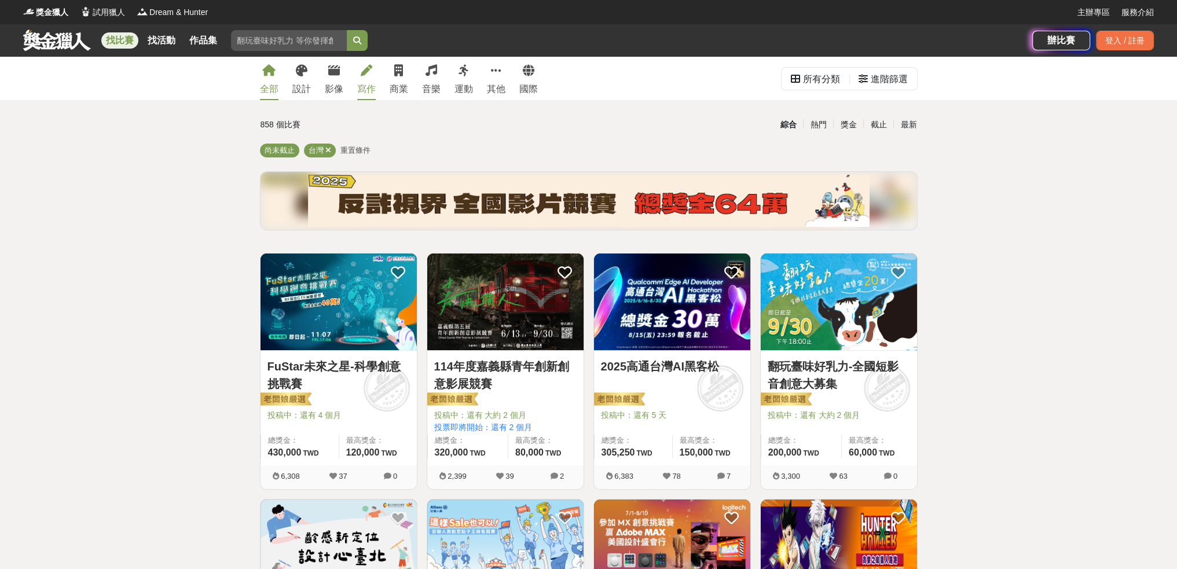
click at [370, 85] on div "寫作" at bounding box center [366, 89] width 19 height 14
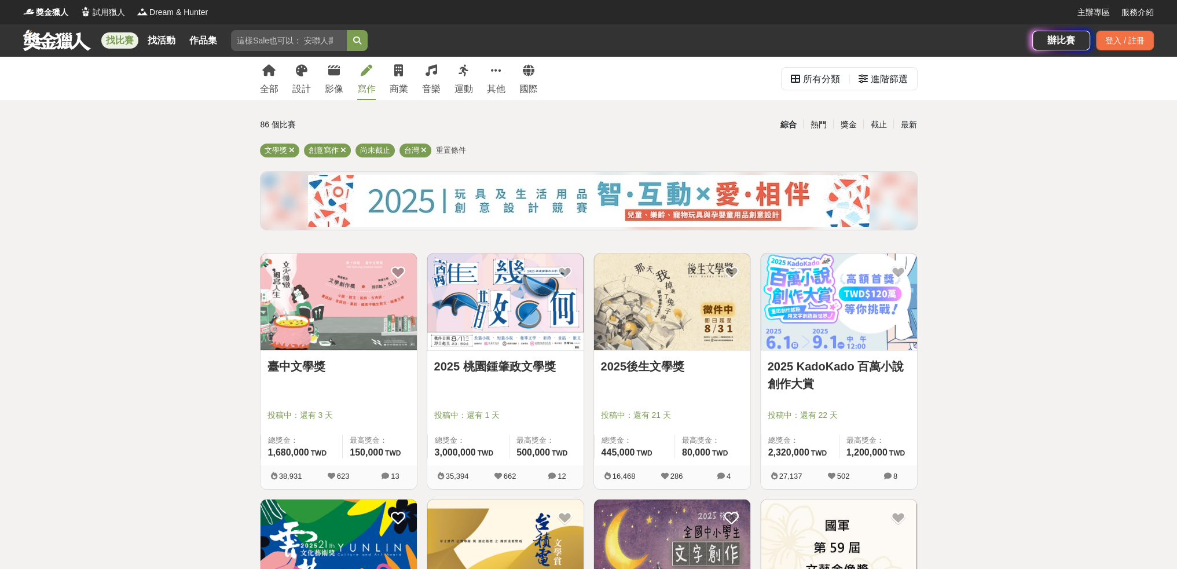
click at [838, 358] on link "2025 KadoKado 百萬小說創作大賞" at bounding box center [839, 375] width 142 height 35
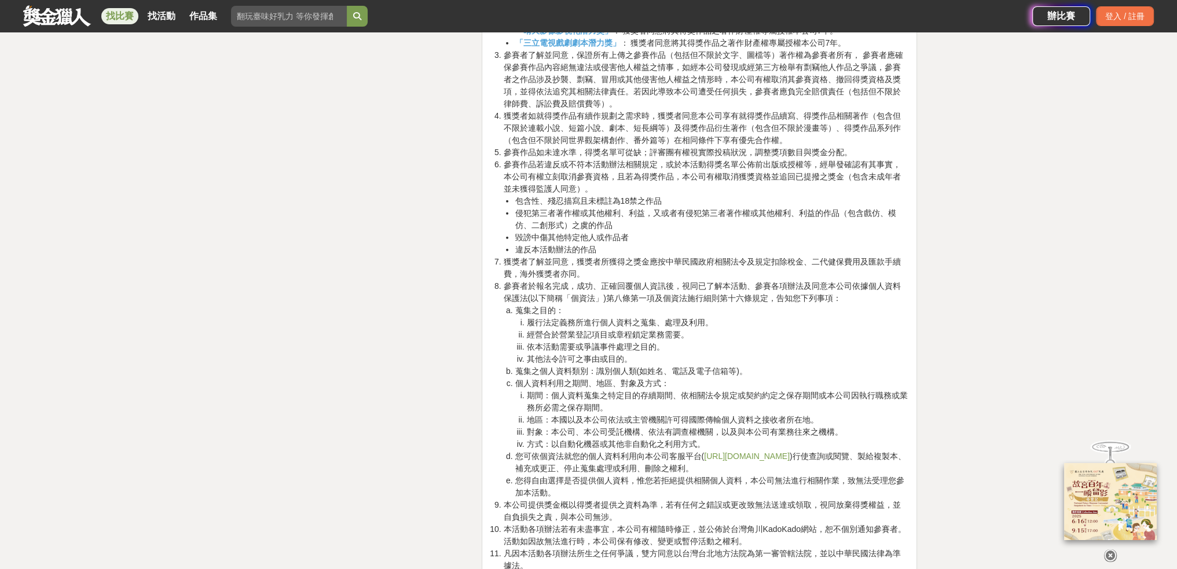
scroll to position [3936, 0]
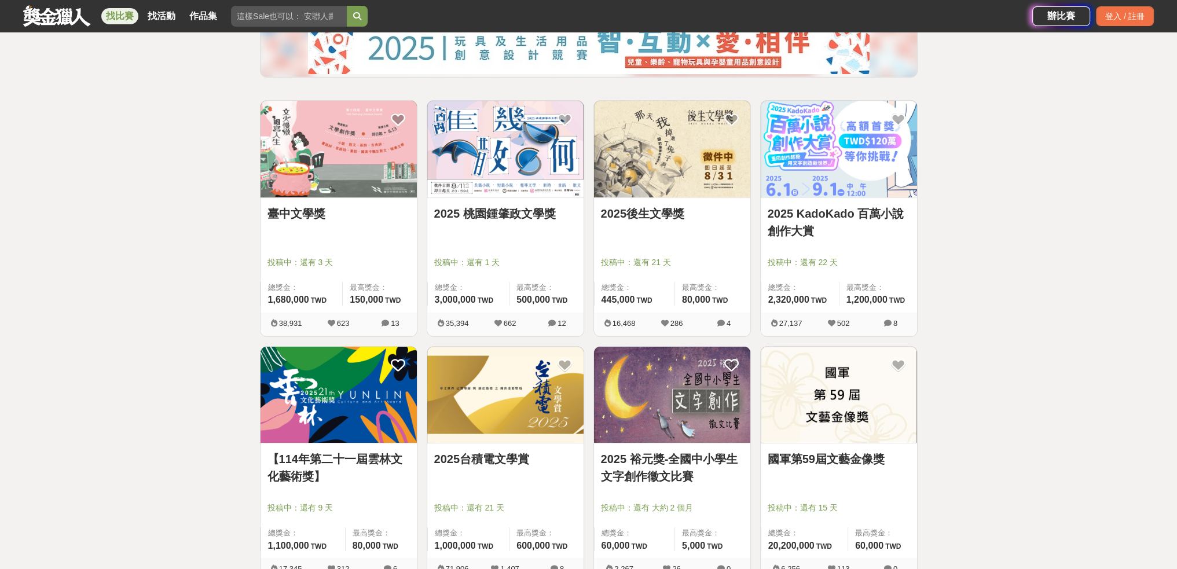
scroll to position [174, 0]
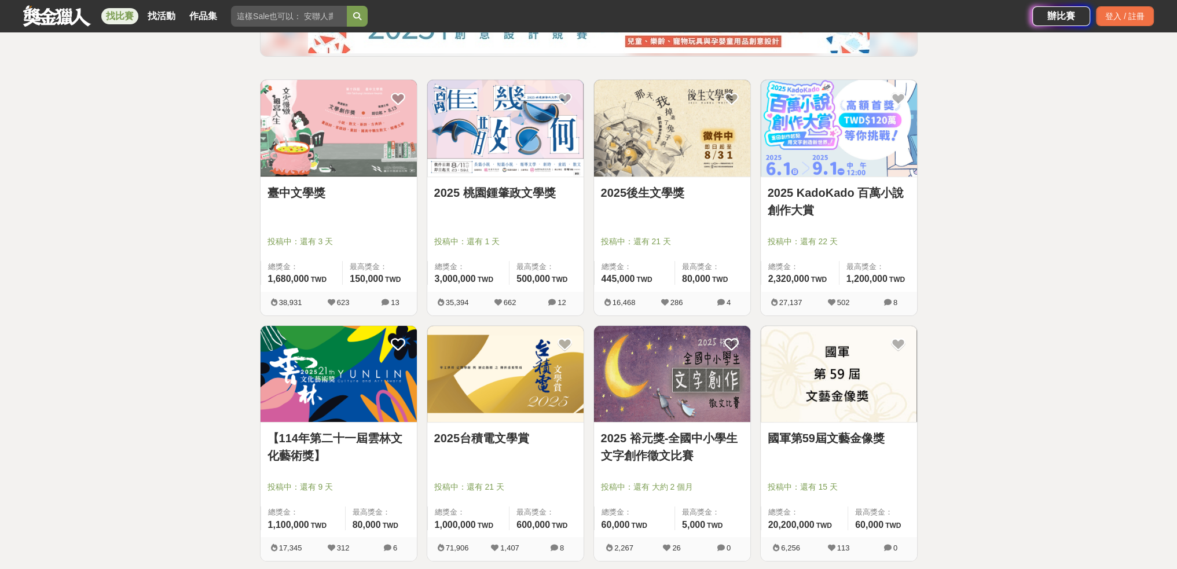
click at [545, 415] on img at bounding box center [505, 374] width 156 height 97
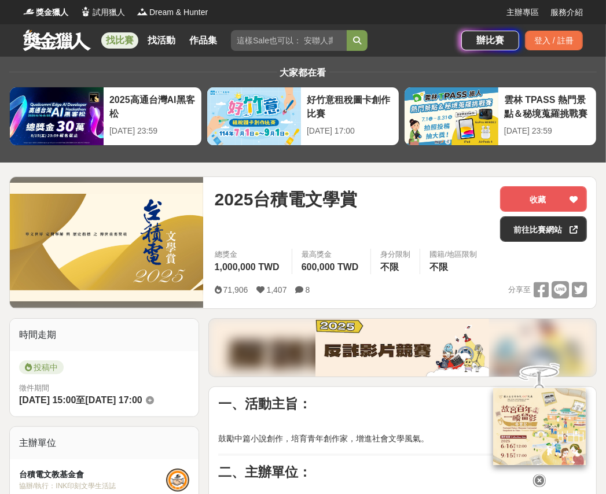
click at [383, 231] on div "2025台積電文學賞" at bounding box center [353, 214] width 276 height 56
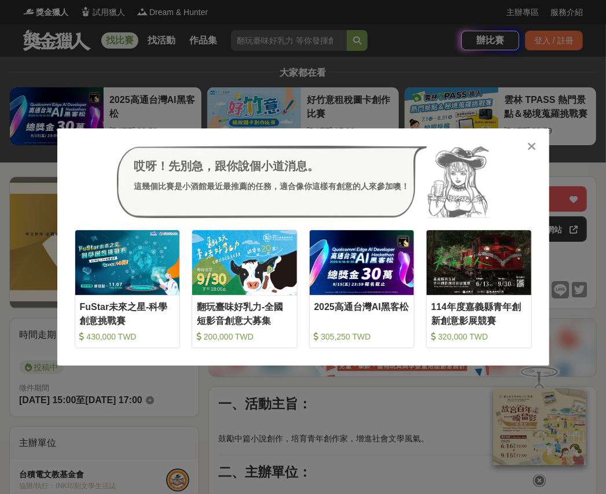
drag, startPoint x: 379, startPoint y: 13, endPoint x: 459, endPoint y: 5, distance: 80.9
click at [379, 13] on div "哎呀！先別急，跟你說個小道消息。 這幾個比賽是小酒館最近最推薦的任務，適合像你這樣有創意的人來參加噢！ 收藏 FuStar未來之星-科學創意挑戰賽 430,0…" at bounding box center [303, 247] width 606 height 494
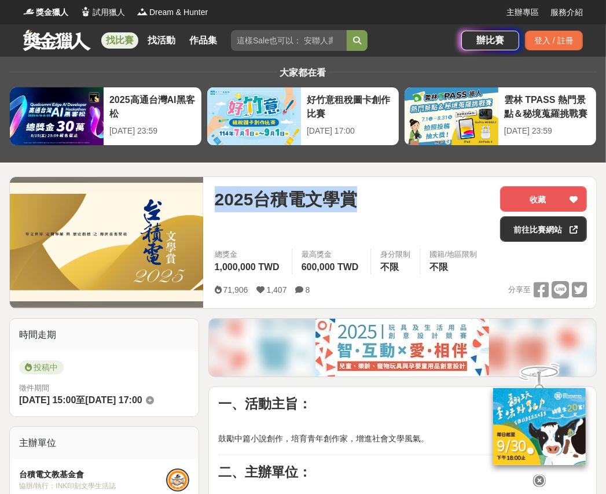
drag, startPoint x: 371, startPoint y: 206, endPoint x: 260, endPoint y: 164, distance: 118.4
click at [215, 205] on div "2025台積電文學賞" at bounding box center [353, 199] width 276 height 26
copy span "2025台積電文學賞"
click at [442, 217] on div "2025台積電文學賞" at bounding box center [353, 214] width 276 height 56
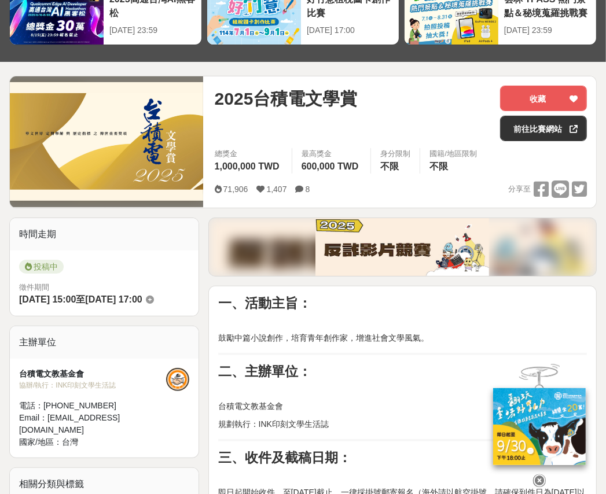
scroll to position [174, 0]
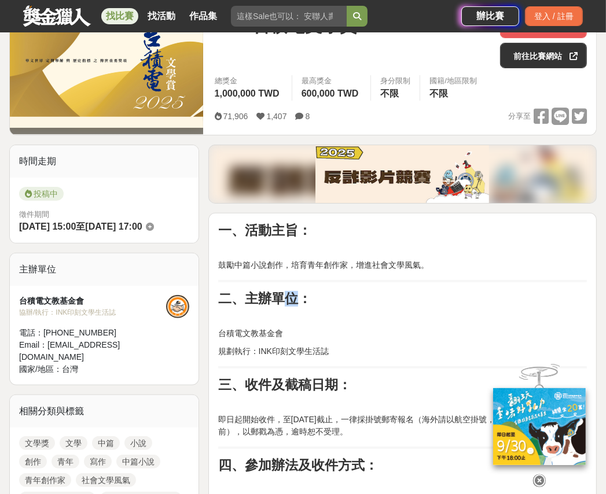
drag, startPoint x: 295, startPoint y: 303, endPoint x: 288, endPoint y: 300, distance: 7.3
click at [288, 300] on strong "二、主辦單位：" at bounding box center [264, 298] width 93 height 15
click at [275, 300] on strong "二、主辦單位：" at bounding box center [264, 298] width 93 height 15
drag, startPoint x: 244, startPoint y: 296, endPoint x: 297, endPoint y: 300, distance: 53.4
click at [297, 300] on strong "二、主辦單位：" at bounding box center [264, 298] width 93 height 15
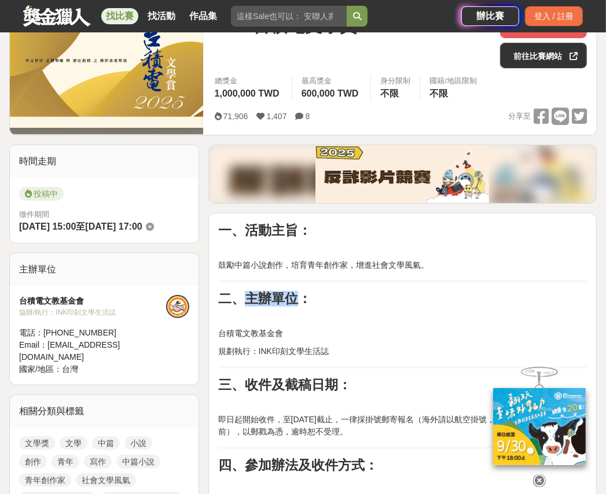
copy strong "主辦單位"
drag, startPoint x: 380, startPoint y: 331, endPoint x: 386, endPoint y: 328, distance: 6.0
click at [380, 331] on p "台積電文教基金會" at bounding box center [402, 334] width 369 height 12
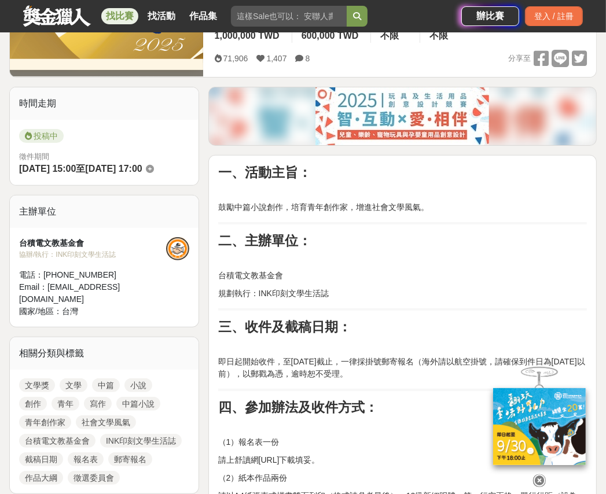
scroll to position [289, 0]
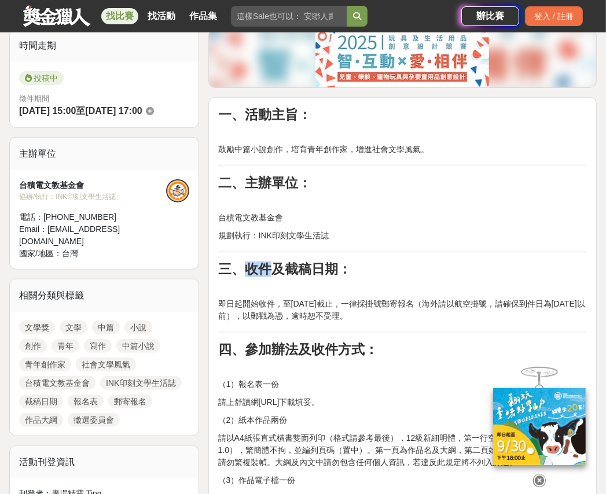
drag, startPoint x: 244, startPoint y: 271, endPoint x: 312, endPoint y: 282, distance: 68.7
click at [270, 271] on strong "三、收件及截稿日期：" at bounding box center [284, 269] width 133 height 15
click at [502, 320] on p "即日起開始收件，至[DATE]截止，一律採掛號郵寄報名（海外請以航空掛號，請確保到件日為[DATE]以前），以郵戳為憑，逾時恕不受理。" at bounding box center [402, 310] width 369 height 24
drag, startPoint x: 354, startPoint y: 291, endPoint x: 339, endPoint y: 291, distance: 14.5
click at [354, 291] on p at bounding box center [402, 286] width 369 height 12
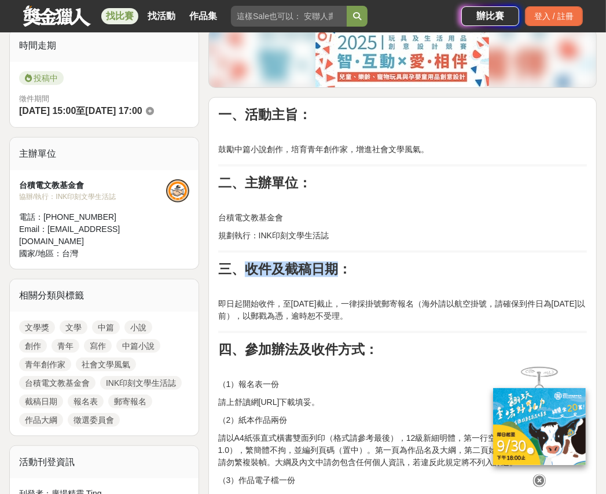
drag, startPoint x: 248, startPoint y: 271, endPoint x: 332, endPoint y: 271, distance: 83.9
click at [332, 271] on strong "三、收件及截稿日期：" at bounding box center [284, 269] width 133 height 15
copy strong "收件及截稿日期"
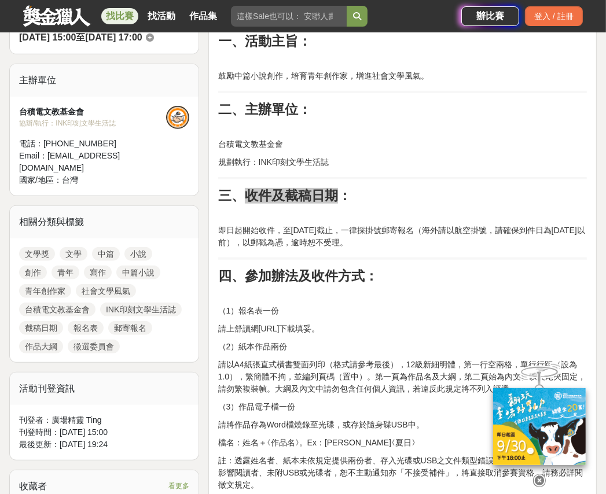
scroll to position [405, 0]
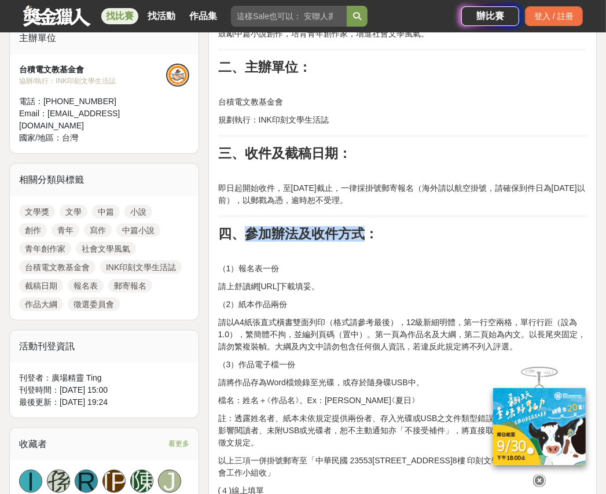
drag, startPoint x: 247, startPoint y: 225, endPoint x: 366, endPoint y: 237, distance: 119.3
copy strong "參加辦法及收件方式"
click at [318, 233] on strong "四、參加辦法及收件方式：" at bounding box center [298, 233] width 160 height 15
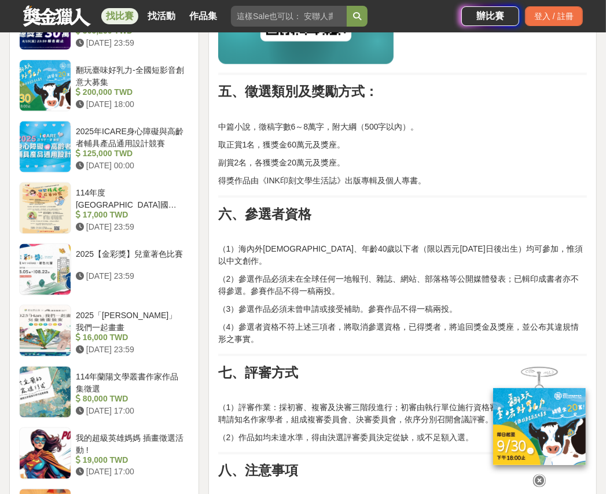
scroll to position [984, 0]
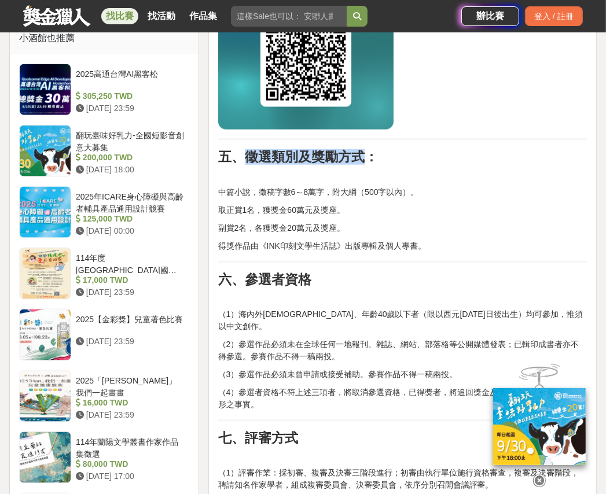
drag, startPoint x: 247, startPoint y: 160, endPoint x: 364, endPoint y: 159, distance: 116.4
click at [364, 159] on strong "五、徵選類別及獎勵方式：" at bounding box center [298, 156] width 160 height 15
copy strong "徵選類別及獎勵方式"
click at [324, 287] on h2 "六、參選者資格" at bounding box center [402, 280] width 369 height 16
drag, startPoint x: 318, startPoint y: 282, endPoint x: 241, endPoint y: 276, distance: 76.7
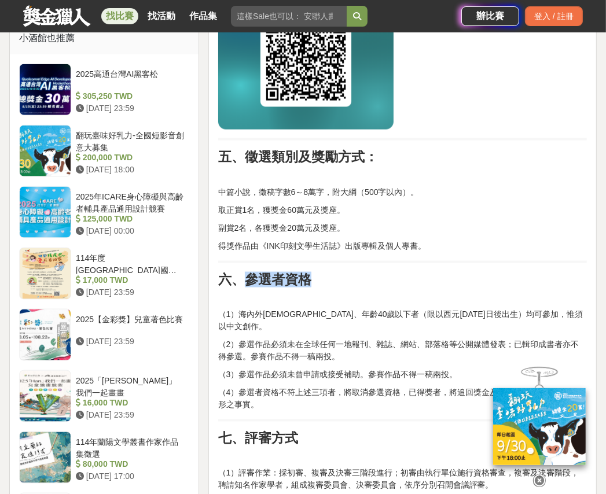
click at [241, 276] on h2 "六、參選者資格" at bounding box center [402, 280] width 369 height 16
copy strong "參選者資格"
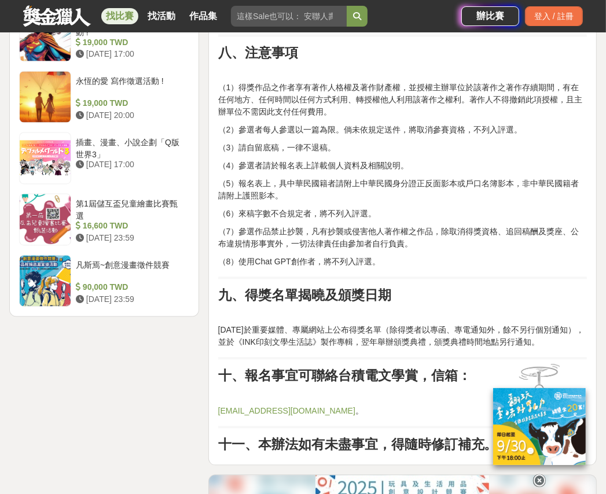
scroll to position [1563, 0]
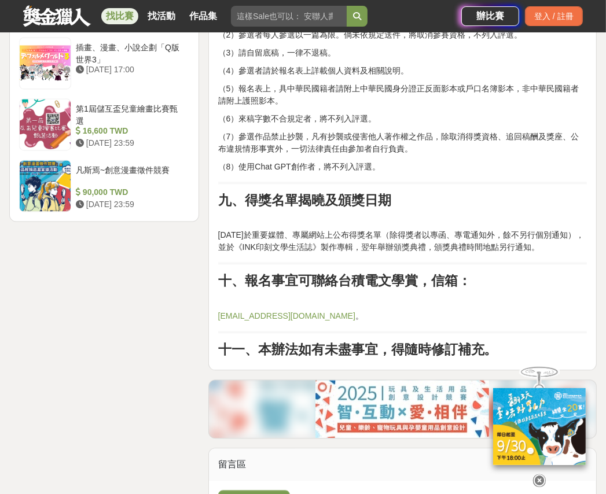
click at [377, 273] on strong "十、報名事宜可聯絡台積電文學賞，信箱：" at bounding box center [344, 280] width 253 height 15
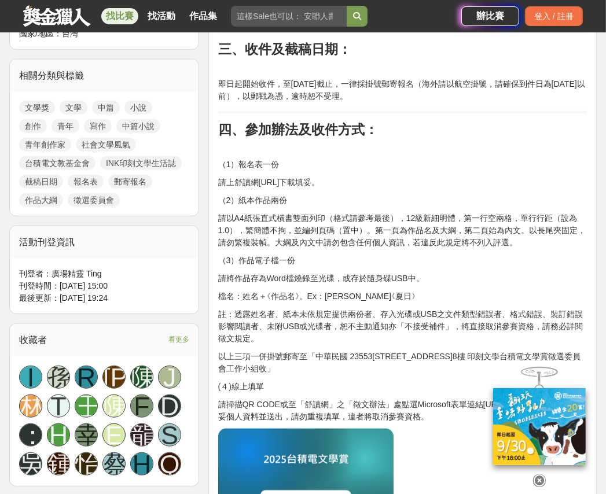
scroll to position [463, 0]
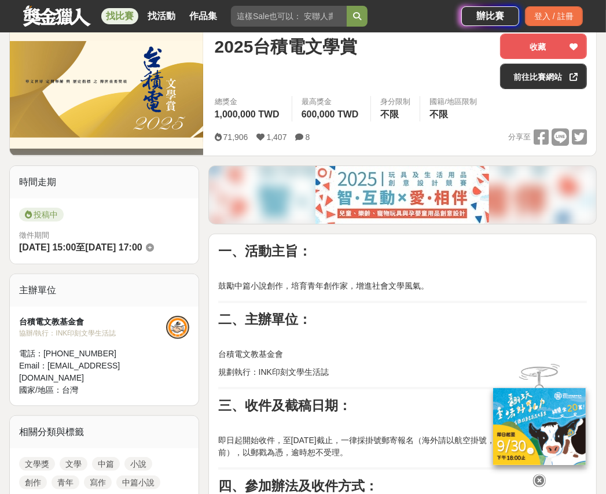
scroll to position [174, 0]
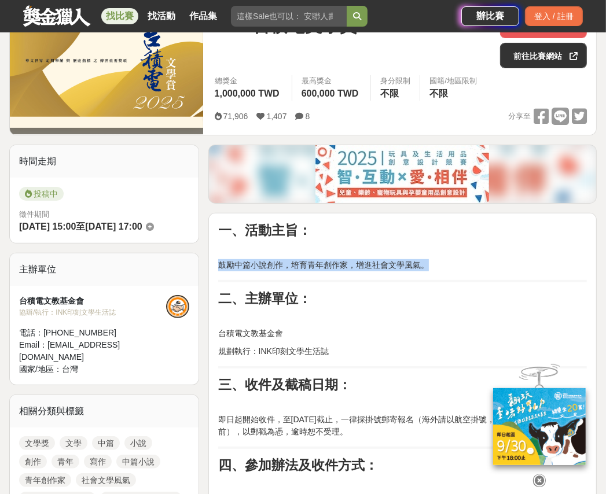
drag, startPoint x: 436, startPoint y: 263, endPoint x: 219, endPoint y: 269, distance: 216.6
click at [219, 269] on p "鼓勵中篇小說創作，培育青年創作家，增進社會文學風氣。" at bounding box center [402, 265] width 369 height 12
copy p "鼓勵中篇小說創作，培育青年創作家，增進社會文學風氣。"
drag, startPoint x: 336, startPoint y: 319, endPoint x: 329, endPoint y: 314, distance: 7.9
click at [336, 319] on p at bounding box center [402, 316] width 369 height 12
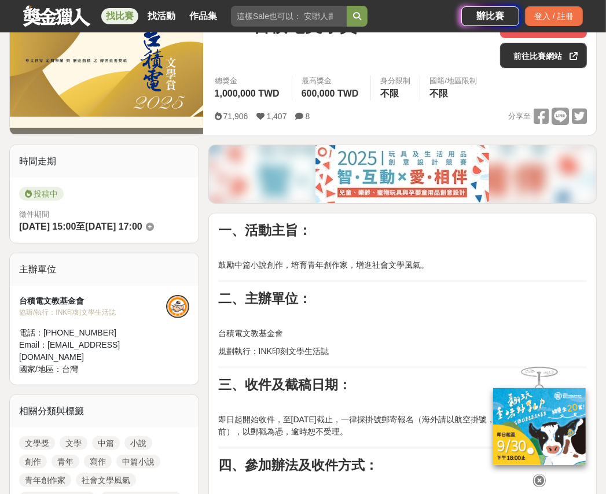
drag, startPoint x: 211, startPoint y: 362, endPoint x: 227, endPoint y: 357, distance: 16.9
copy p "台積電文教基金會"
drag, startPoint x: 218, startPoint y: 336, endPoint x: 348, endPoint y: 347, distance: 131.3
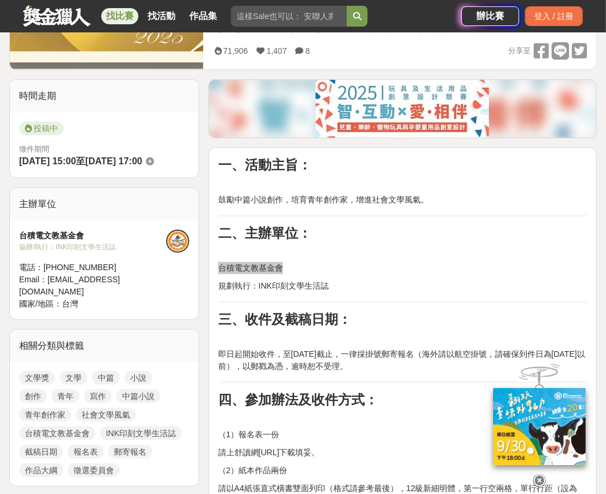
scroll to position [289, 0]
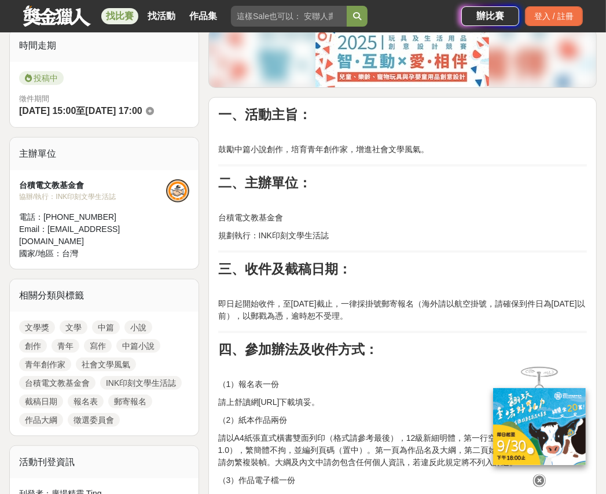
drag, startPoint x: 391, startPoint y: 319, endPoint x: 350, endPoint y: 296, distance: 47.2
click at [391, 319] on p "即日起開始收件，至[DATE]截止，一律採掛號郵寄報名（海外請以航空掛號，請確保到件日為[DATE]以前），以郵戳為憑，逾時恕不受理。" at bounding box center [402, 310] width 369 height 24
drag, startPoint x: 218, startPoint y: 300, endPoint x: 426, endPoint y: 320, distance: 209.3
click at [426, 320] on p "即日起開始收件，至[DATE]截止，一律採掛號郵寄報名（海外請以航空掛號，請確保到件日為[DATE]以前），以郵戳為憑，逾時恕不受理。" at bounding box center [402, 310] width 369 height 24
copy p "即日起開始收件，至[DATE]截止，一律採掛號郵寄報名（海外請以航空掛號，請確保到件日為[DATE]以前），以郵戳為憑，逾時恕不受理。"
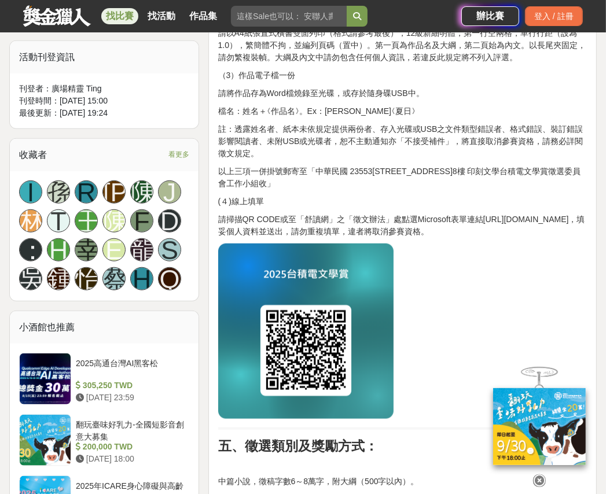
scroll to position [926, 0]
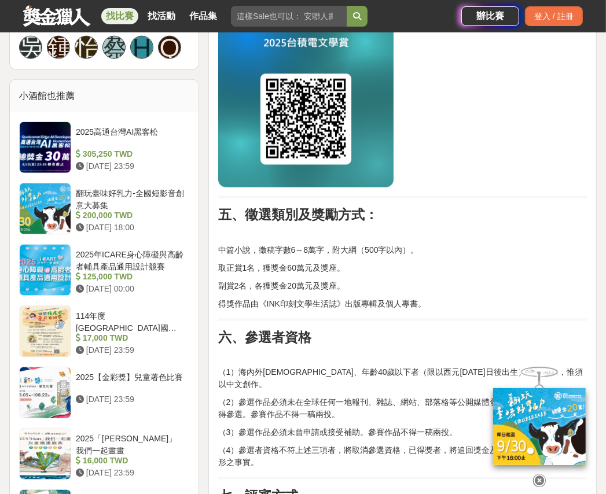
click at [306, 236] on p at bounding box center [402, 232] width 369 height 12
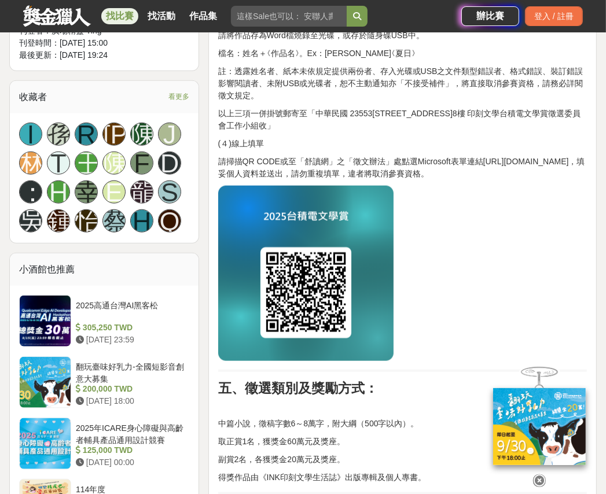
scroll to position [868, 0]
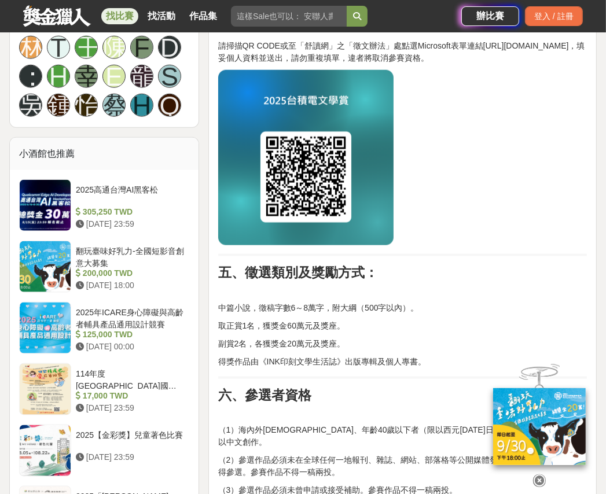
click at [538, 469] on div at bounding box center [540, 479] width 116 height 20
click at [538, 483] on icon at bounding box center [539, 481] width 13 height 13
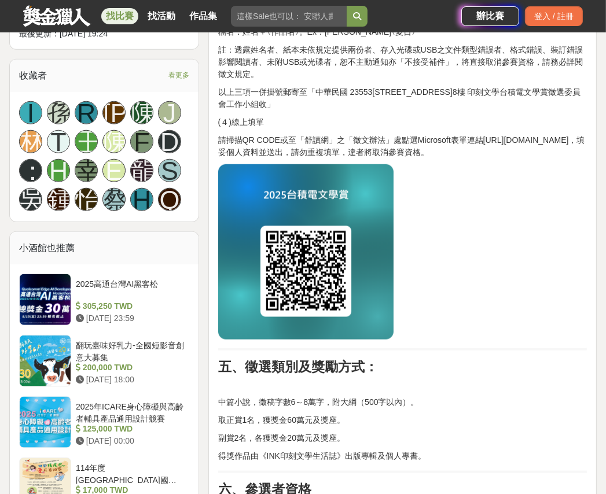
scroll to position [810, 0]
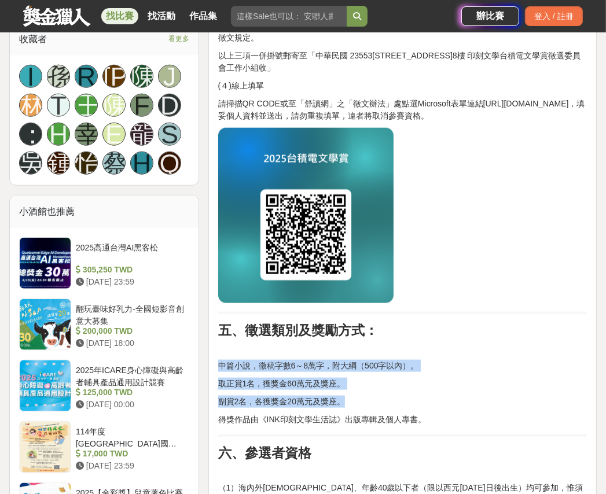
drag, startPoint x: 218, startPoint y: 369, endPoint x: 439, endPoint y: 427, distance: 229.1
click at [439, 427] on div "一、活動主旨： 鼓勵中篇小說創作，培育青年創作家，增進社會文學風氣。 二、主辦單位： 台積電文教基金會 規劃執行：INK印刻文學生活誌 三、收件及截稿日期： …" at bounding box center [402, 348] width 369 height 1524
copy div "中篇小說，徵稿字數6～8萬字，附大綱（500字以內）。 取正賞1名，獲獎金60萬元及獎座。 副賞2名，各獲獎金20萬元及獎座。"
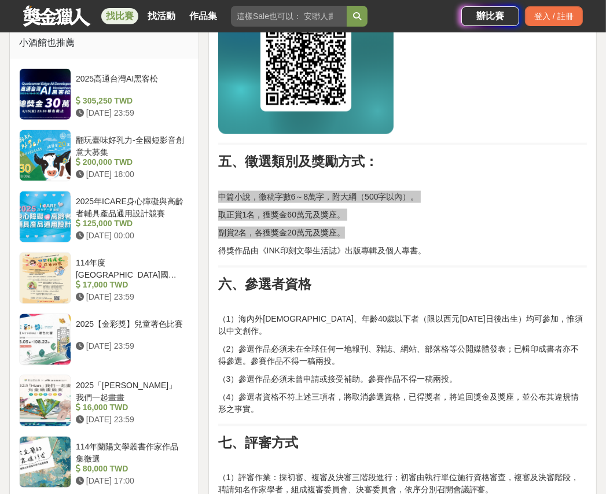
scroll to position [984, 0]
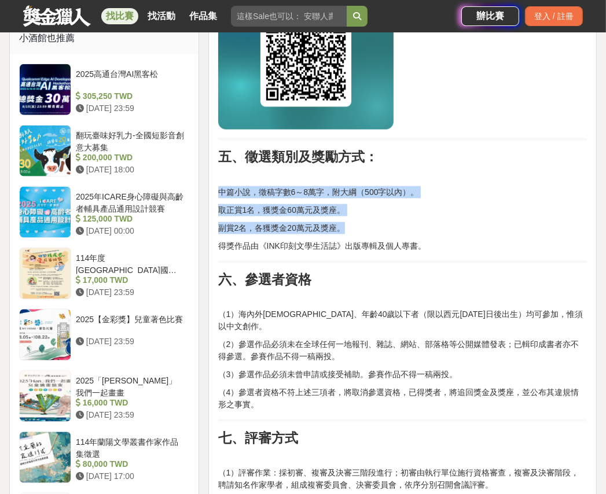
drag, startPoint x: 359, startPoint y: 317, endPoint x: 343, endPoint y: 318, distance: 16.3
click at [359, 317] on p "（1）海內外[DEMOGRAPHIC_DATA]、年齡40歲以下者（限以西元[DATE]日後出生）均可參加，惟須以中文創作。" at bounding box center [402, 321] width 369 height 24
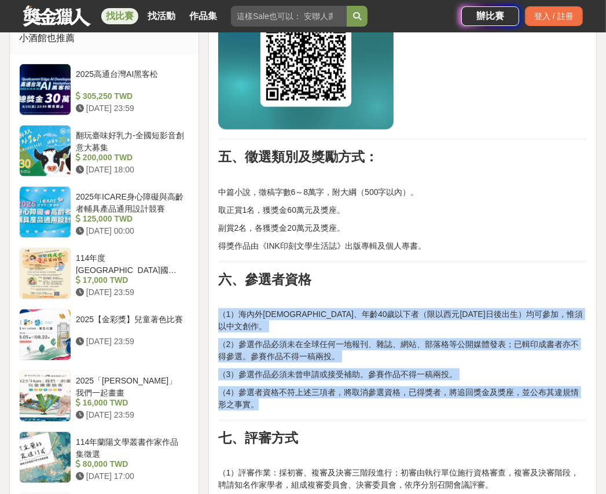
drag, startPoint x: 218, startPoint y: 317, endPoint x: 287, endPoint y: 391, distance: 101.2
click at [287, 391] on div "一、活動主旨： 鼓勵中篇小說創作，培育青年創作家，增進社會文學風氣。 二、主辦單位： 台積電文教基金會 規劃執行：INK印刻文學生活誌 三、收件及截稿日期： …" at bounding box center [402, 174] width 369 height 1524
drag, startPoint x: 282, startPoint y: 435, endPoint x: 293, endPoint y: 409, distance: 27.5
click at [282, 435] on div "一、活動主旨： 鼓勵中篇小說創作，培育青年創作家，增進社會文學風氣。 二、主辦單位： 台積電文教基金會 規劃執行：INK印刻文學生活誌 三、收件及截稿日期： …" at bounding box center [402, 174] width 369 height 1524
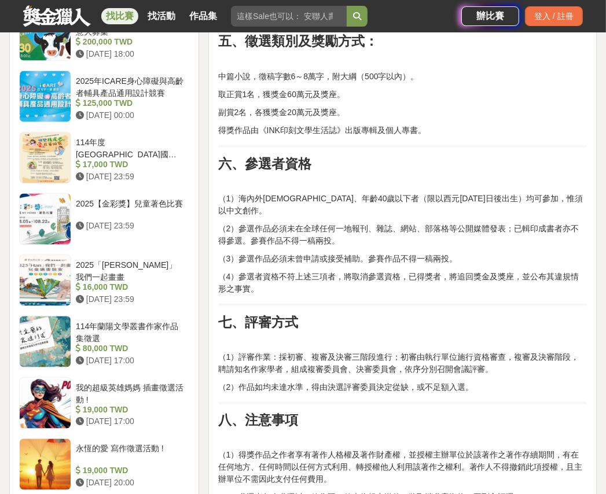
scroll to position [1158, 0]
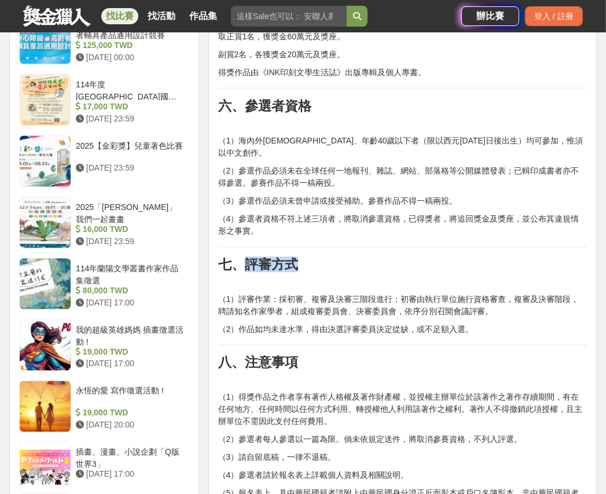
drag, startPoint x: 318, startPoint y: 254, endPoint x: 240, endPoint y: 252, distance: 78.2
click at [240, 257] on h2 "七、評審方式" at bounding box center [402, 265] width 369 height 16
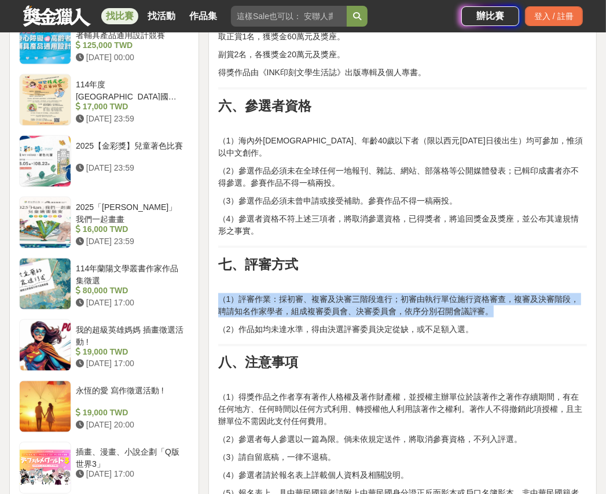
drag, startPoint x: 211, startPoint y: 287, endPoint x: 501, endPoint y: 331, distance: 293.4
click at [501, 331] on div "一、活動主旨： 鼓勵中篇小說創作，培育青年創作家，增進社會文學風氣。 二、主辦單位： 台積電文教基金會 規劃執行：INK印刻文學生活誌 三、收件及截稿日期： …" at bounding box center [402, 2] width 388 height 1547
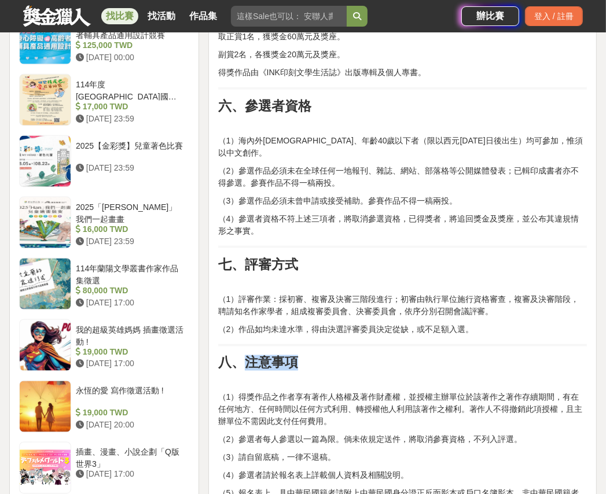
drag, startPoint x: 322, startPoint y: 350, endPoint x: 489, endPoint y: 370, distance: 167.9
click at [245, 358] on h2 "八、注意事項" at bounding box center [402, 363] width 369 height 16
click at [476, 293] on p "（1）評審作業：採初審、複審及決審三階段進行；初審由執行單位施行資格審查，複審及決審階段，聘請知名作家學者，組成複審委員會、決審委員會，依序分別召開會議評審。" at bounding box center [402, 305] width 369 height 24
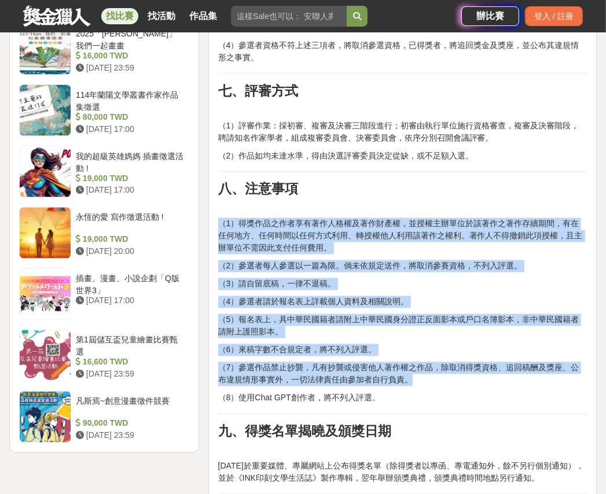
drag, startPoint x: 218, startPoint y: 212, endPoint x: 393, endPoint y: 398, distance: 255.9
click at [391, 368] on p "（7）參選作品禁止抄襲，凡有抄襲或侵害他人著作權之作品，除取消得獎資格、追回稿酬及獎座、公布違規情形事實外，一切法律責任由參加者自行負責。" at bounding box center [402, 374] width 369 height 24
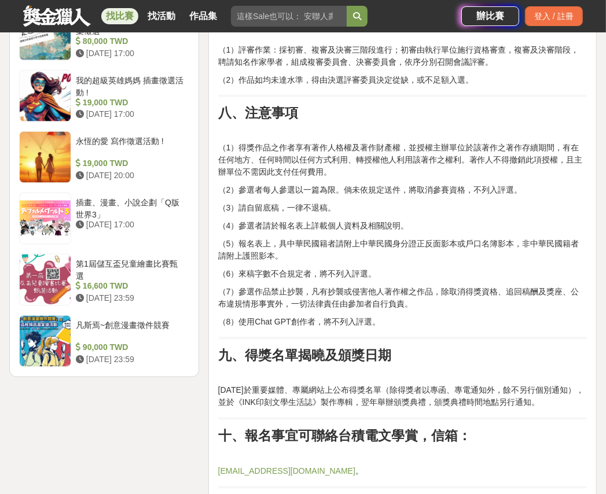
scroll to position [1447, 0]
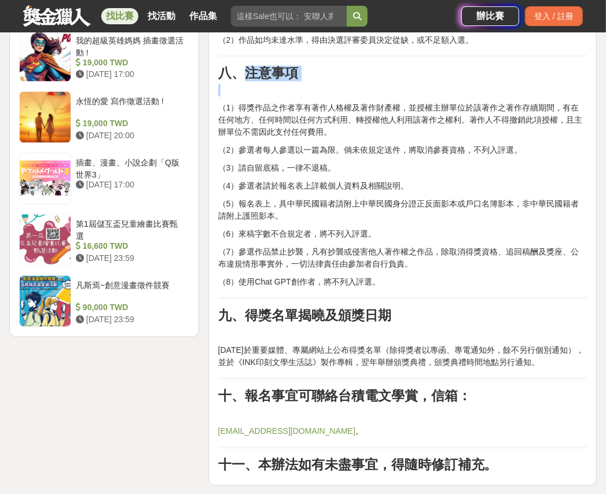
drag, startPoint x: 306, startPoint y: 78, endPoint x: 249, endPoint y: 58, distance: 60.2
click at [252, 66] on strong "八、注意事項" at bounding box center [258, 73] width 80 height 15
drag, startPoint x: 249, startPoint y: 60, endPoint x: 295, endPoint y: 58, distance: 45.8
click at [295, 66] on strong "八、注意事項" at bounding box center [258, 73] width 80 height 15
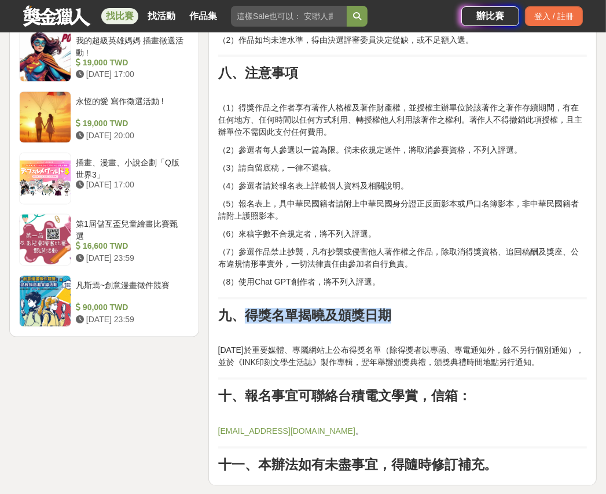
drag, startPoint x: 395, startPoint y: 304, endPoint x: 250, endPoint y: 301, distance: 145.3
click at [250, 309] on h2 "九、得獎名單揭曉及頒獎日期" at bounding box center [402, 317] width 369 height 16
drag, startPoint x: 302, startPoint y: 348, endPoint x: 289, endPoint y: 346, distance: 12.5
click at [302, 348] on p "[DATE]於重要媒體、專屬網站上公布得獎名單（除得獎者以專函、專電通知外，餘不另行個別通知），並於《INK印刻文學生活誌》製作專輯，翌年舉辦頒獎典禮，頒獎典…" at bounding box center [402, 357] width 369 height 24
drag, startPoint x: 216, startPoint y: 336, endPoint x: 572, endPoint y: 354, distance: 356.5
